Goal: Information Seeking & Learning: Understand process/instructions

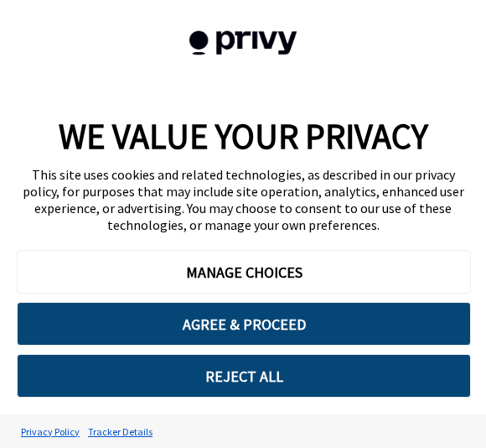
click at [152, 387] on button "REJECT ALL" at bounding box center [244, 376] width 454 height 44
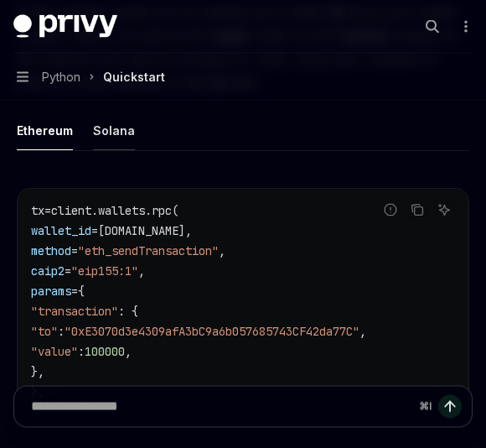
click at [127, 123] on div "Solana" at bounding box center [114, 130] width 42 height 39
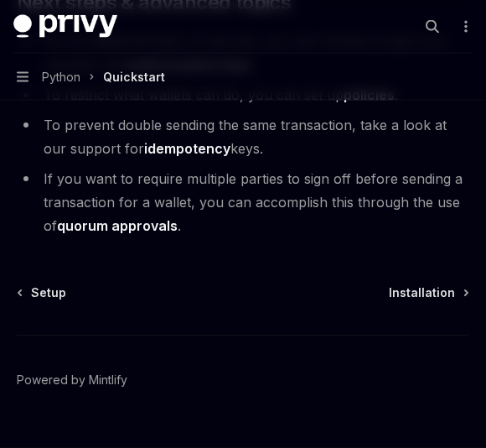
scroll to position [2329, 0]
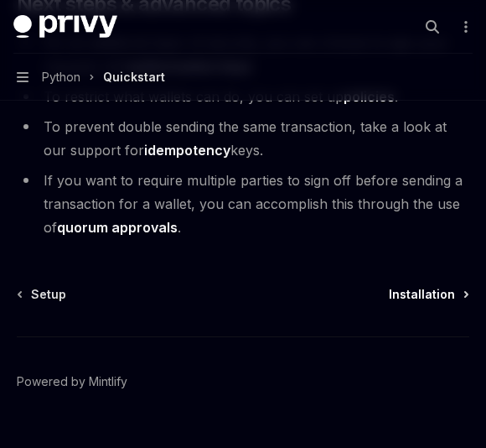
click at [417, 286] on span "Installation" at bounding box center [422, 294] width 66 height 17
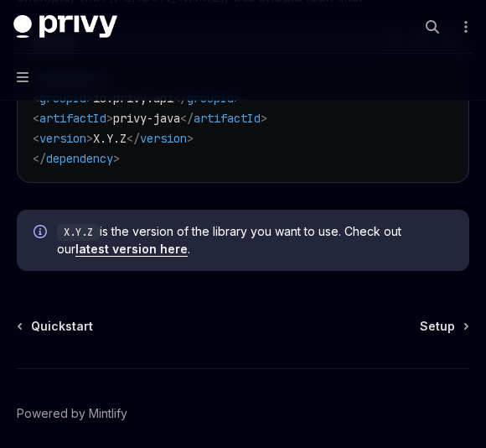
scroll to position [494, 0]
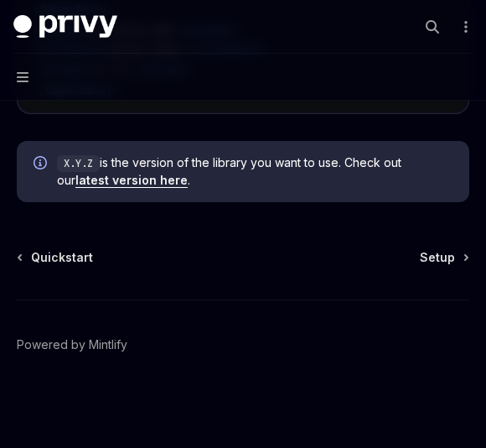
click at [434, 246] on div "Java Installation OpenAI Open in ChatGPT OpenAI Open in ChatGPT In a backend Ja…" at bounding box center [242, 44] width 459 height 808
click at [439, 264] on span "Setup" at bounding box center [437, 257] width 35 height 17
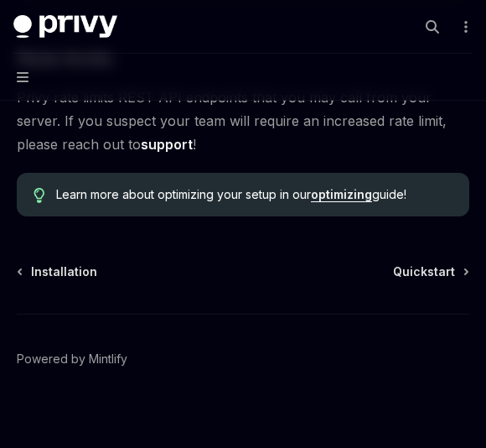
scroll to position [1181, 0]
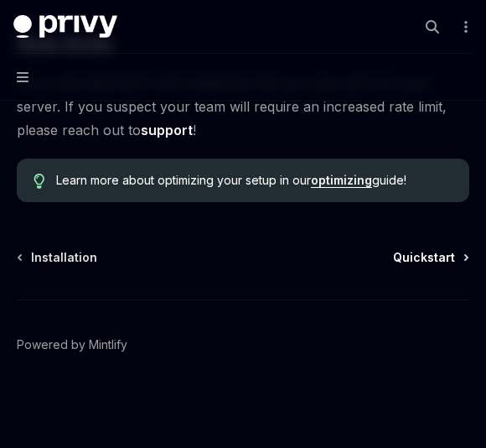
click at [442, 251] on span "Quickstart" at bounding box center [424, 257] width 62 height 17
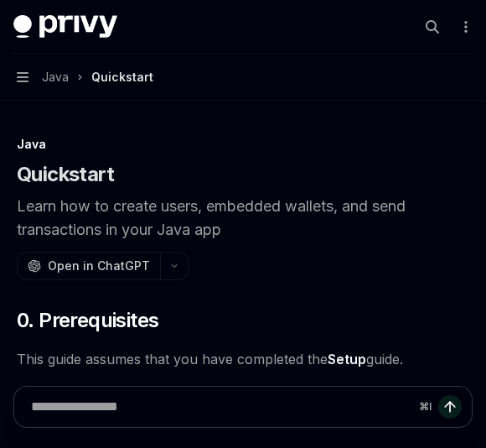
click at [48, 81] on span "Java" at bounding box center [55, 77] width 27 height 20
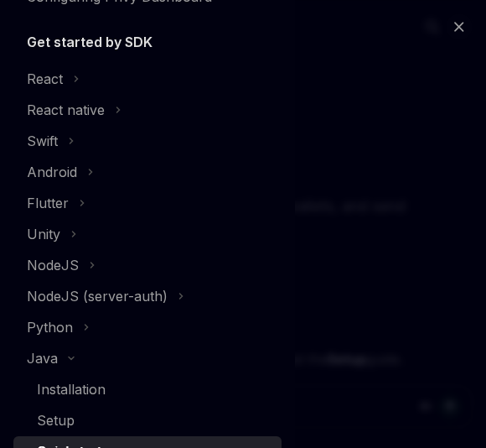
scroll to position [209, 0]
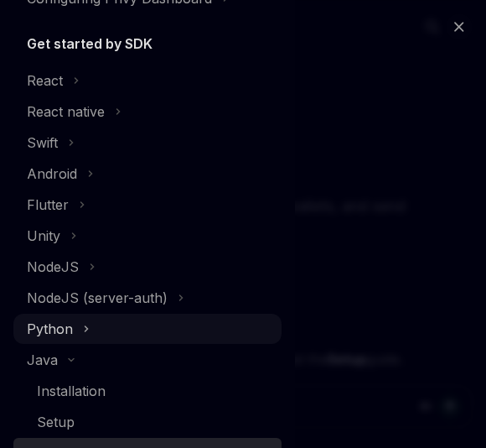
click at [54, 319] on div "Python" at bounding box center [50, 328] width 46 height 20
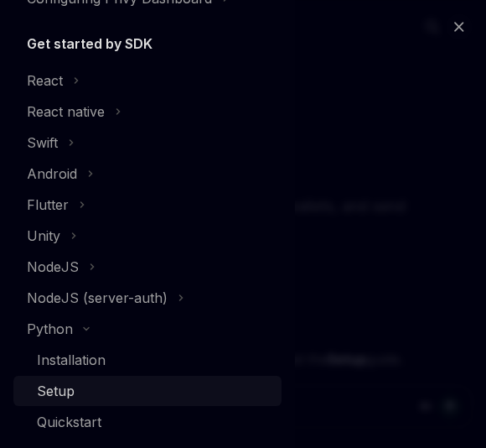
click at [98, 392] on div "Setup" at bounding box center [154, 390] width 235 height 20
type textarea "*"
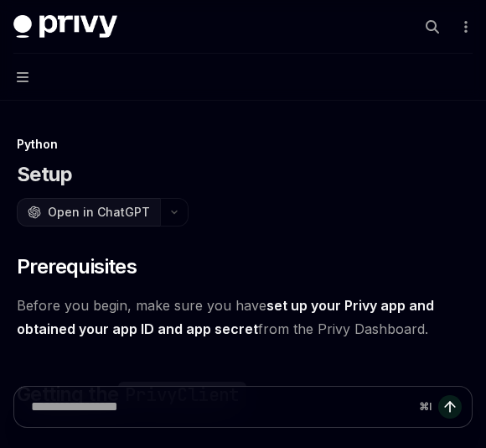
click at [85, 217] on span "Open in ChatGPT" at bounding box center [99, 212] width 102 height 17
